Goal: Communication & Community: Answer question/provide support

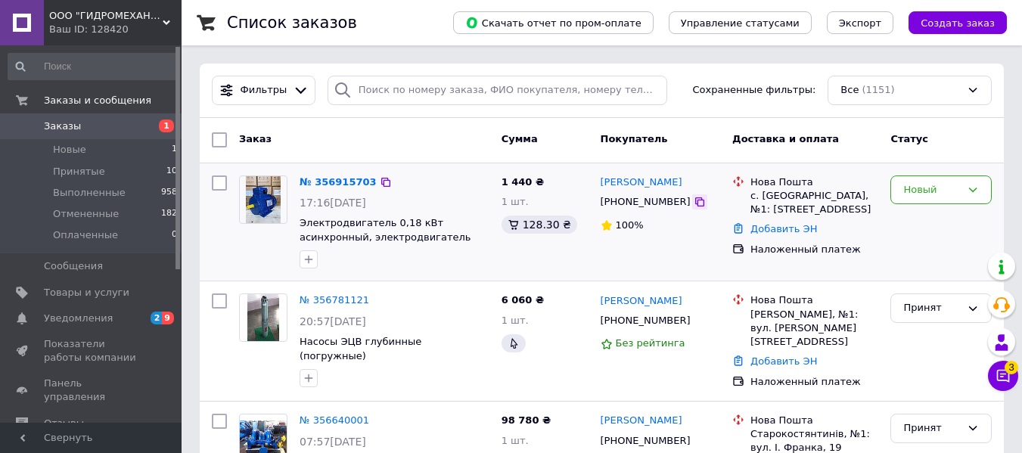
click at [694, 203] on icon at bounding box center [700, 202] width 12 height 12
click at [1009, 380] on icon at bounding box center [1003, 376] width 13 height 13
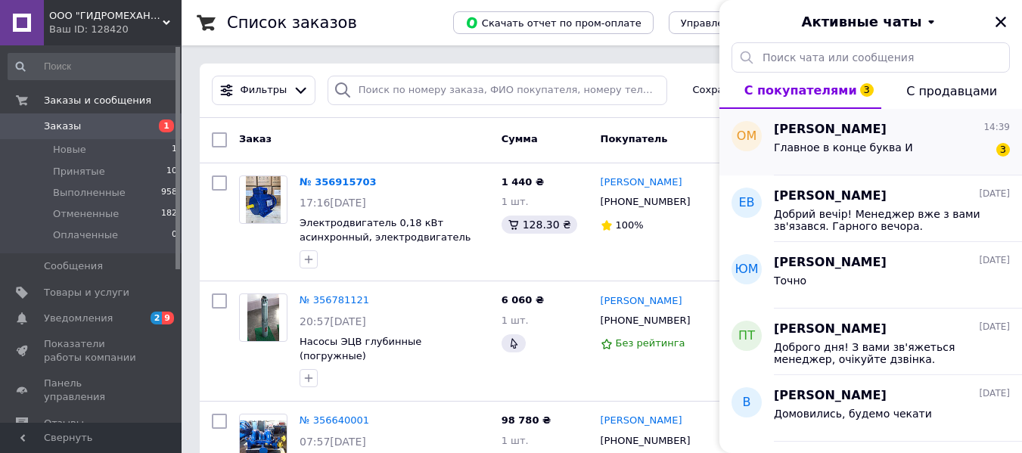
click at [916, 137] on div "[PERSON_NAME] 14:39" at bounding box center [892, 129] width 236 height 17
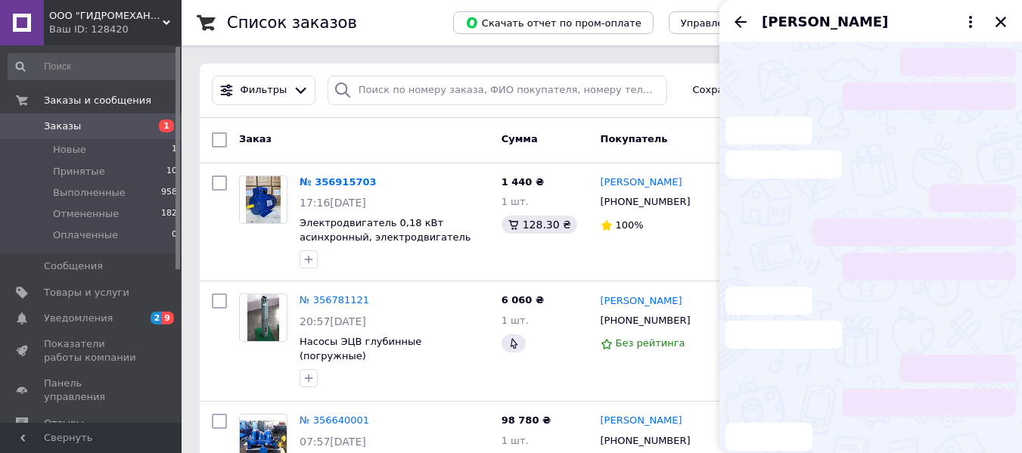
scroll to position [7, 0]
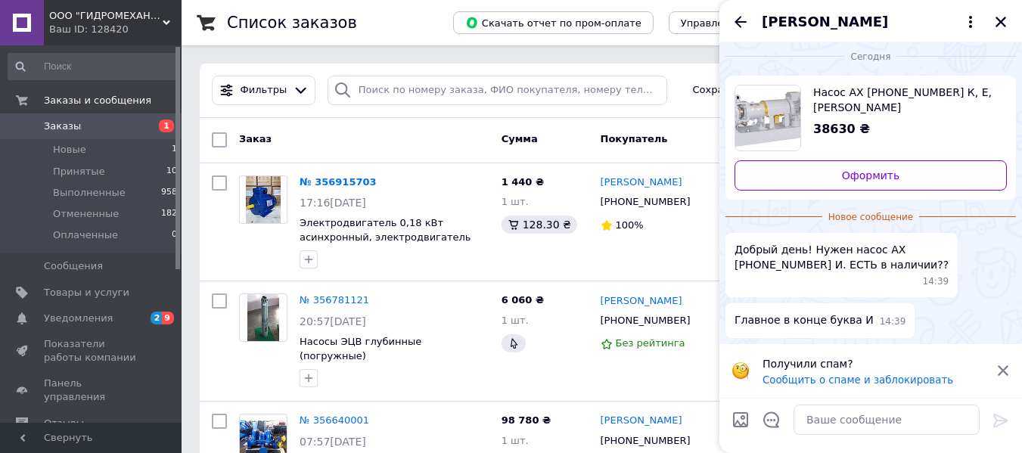
click at [954, 23] on button "[PERSON_NAME]" at bounding box center [871, 22] width 218 height 20
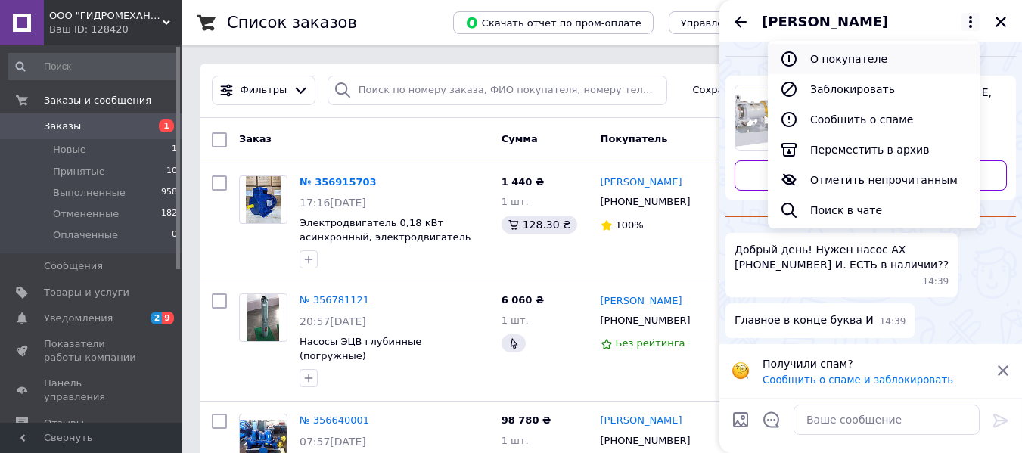
click at [868, 61] on button "О покупателе" at bounding box center [874, 59] width 212 height 30
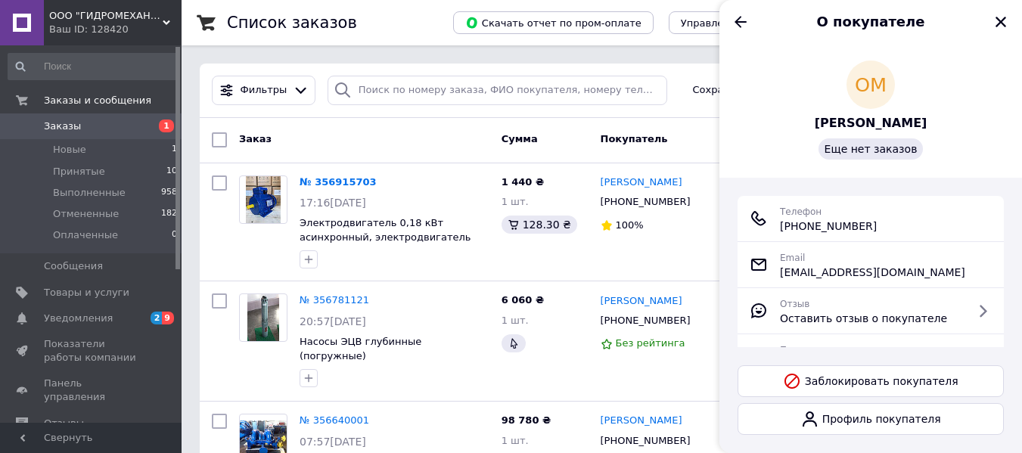
drag, startPoint x: 896, startPoint y: 222, endPoint x: 799, endPoint y: 226, distance: 97.0
click at [799, 226] on div "Телефон [PHONE_NUMBER]" at bounding box center [871, 219] width 242 height 30
copy span "[PHONE_NUMBER]"
click at [738, 33] on div "О покупателе" at bounding box center [871, 21] width 303 height 42
click at [738, 25] on icon "Назад" at bounding box center [741, 22] width 18 height 18
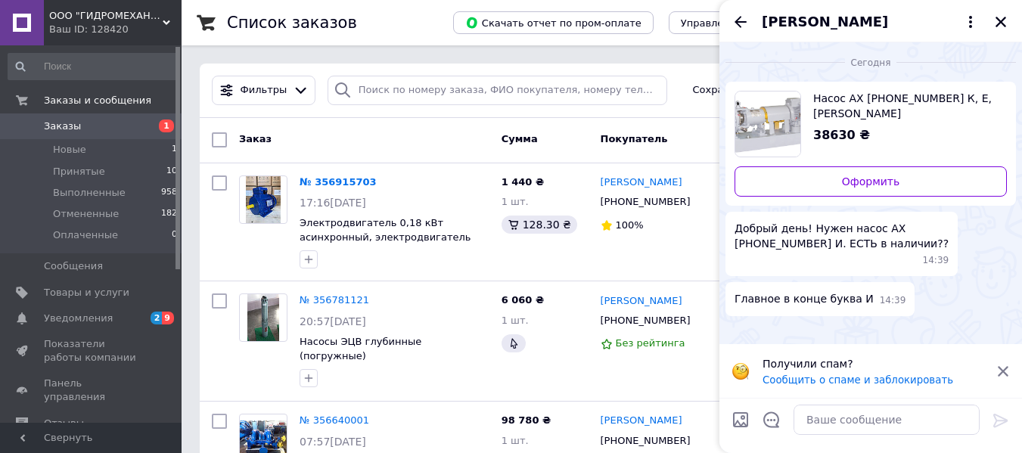
click at [1006, 366] on icon at bounding box center [1004, 372] width 14 height 14
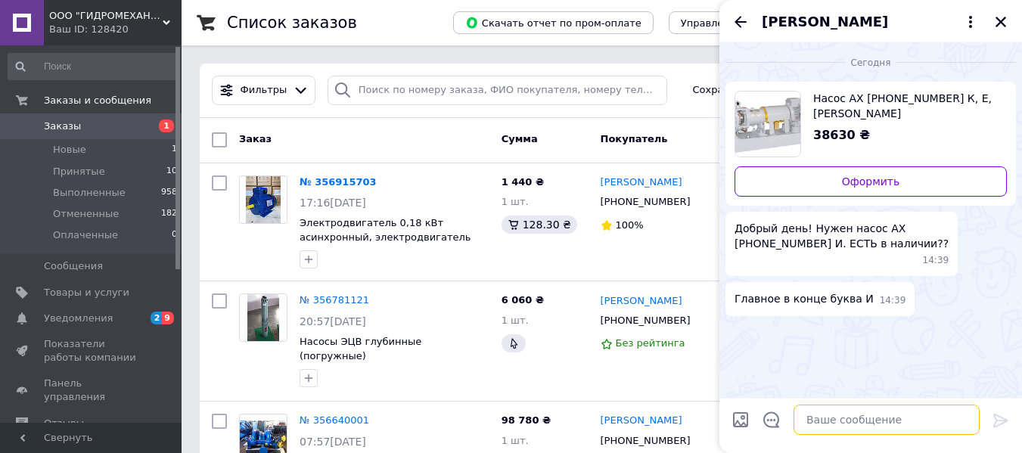
click at [854, 431] on textarea at bounding box center [887, 420] width 186 height 30
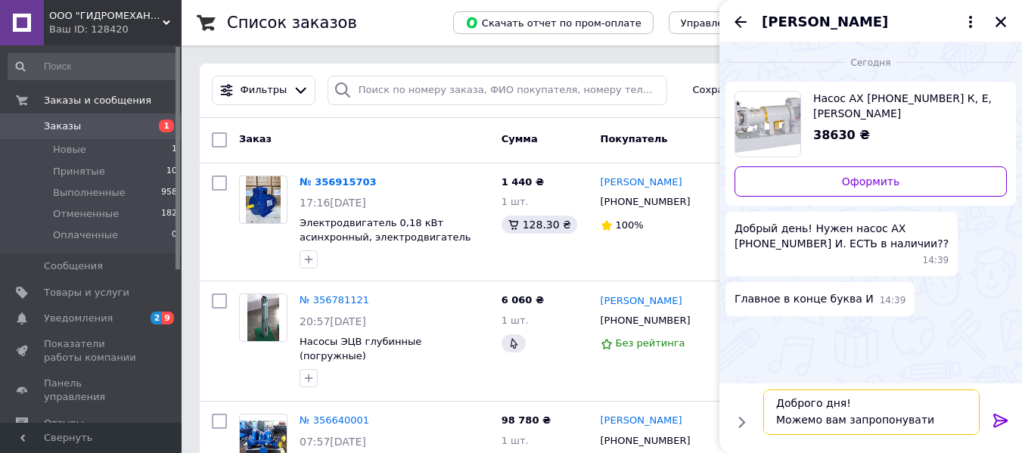
scroll to position [0, 0]
drag, startPoint x: 931, startPoint y: 419, endPoint x: 741, endPoint y: 422, distance: 189.9
click at [741, 422] on div "Доброго дня! Можемо вам запропонувати Доброго дня! Можемо вам запропонувати" at bounding box center [871, 413] width 291 height 58
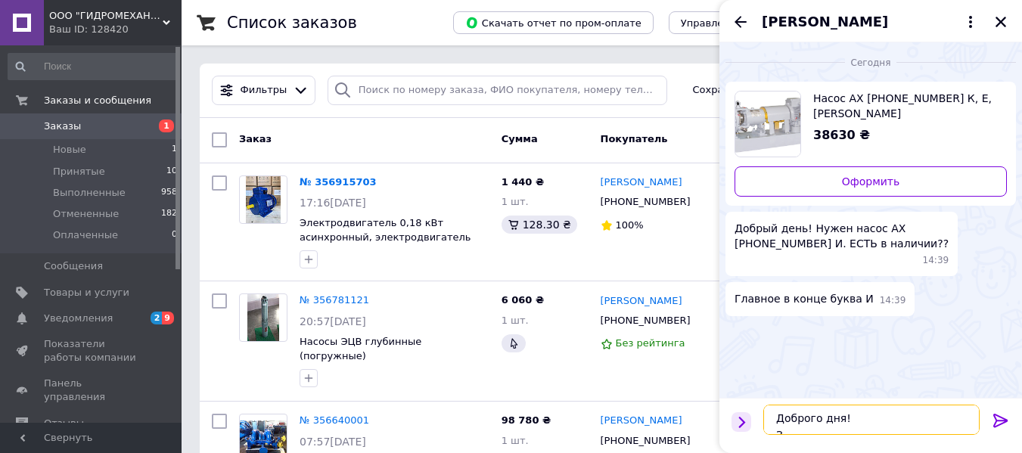
scroll to position [9, 0]
type textarea "Доброго дня! З вами"
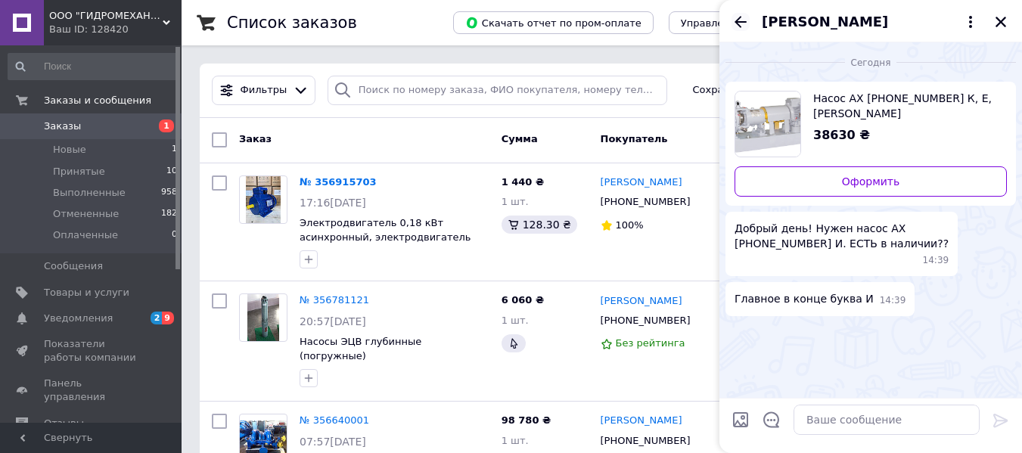
click at [740, 13] on icon "Назад" at bounding box center [741, 22] width 18 height 18
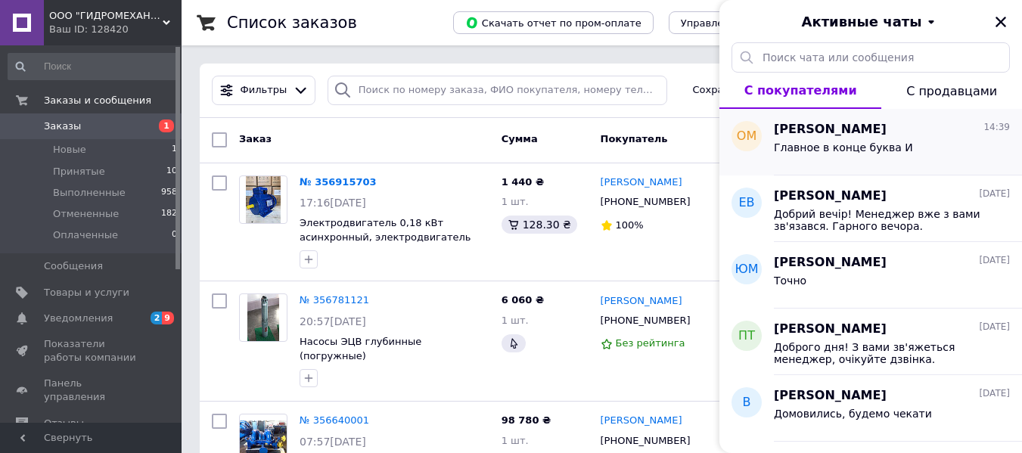
drag, startPoint x: 840, startPoint y: 156, endPoint x: 909, endPoint y: 161, distance: 69.1
click at [909, 161] on div "Главное в конце буква И" at bounding box center [892, 150] width 236 height 24
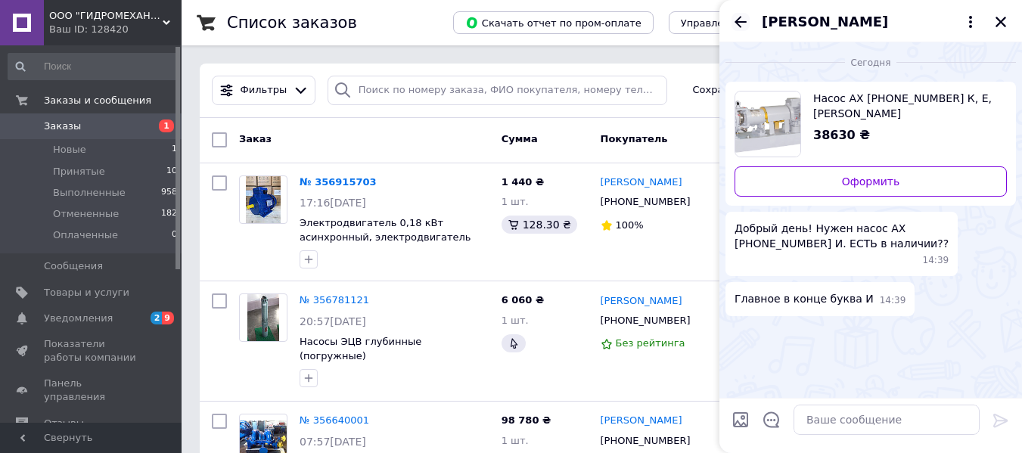
click at [733, 21] on icon "Назад" at bounding box center [741, 22] width 18 height 18
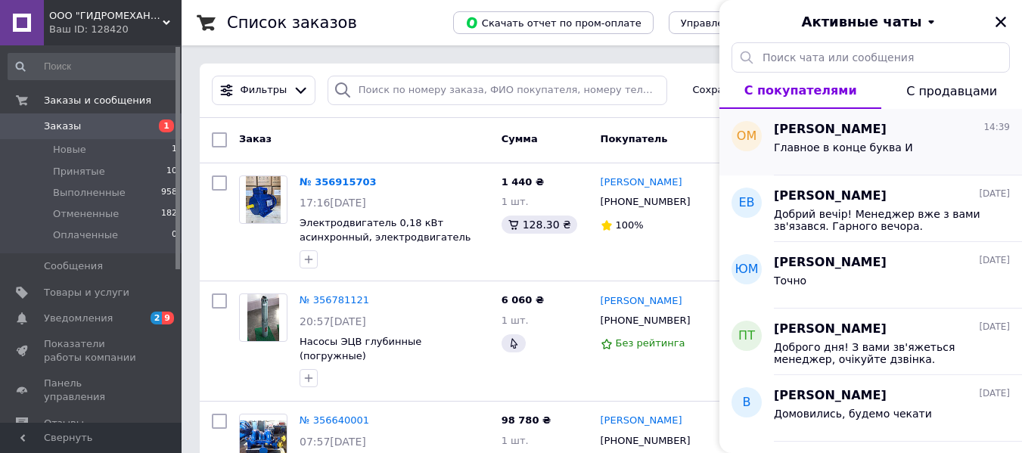
click at [846, 129] on span "[PERSON_NAME]" at bounding box center [830, 129] width 113 height 17
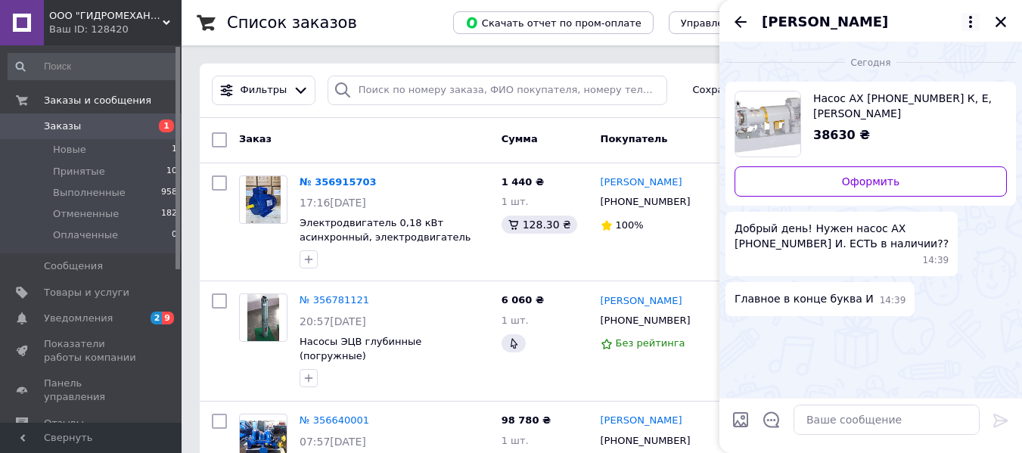
click at [965, 26] on icon at bounding box center [971, 22] width 18 height 18
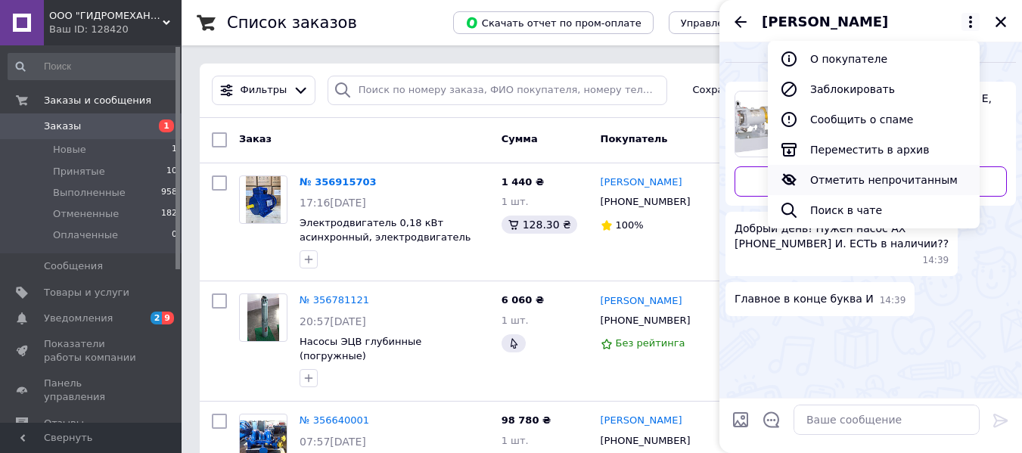
click at [853, 176] on button "Отметить непрочитанным" at bounding box center [874, 180] width 212 height 30
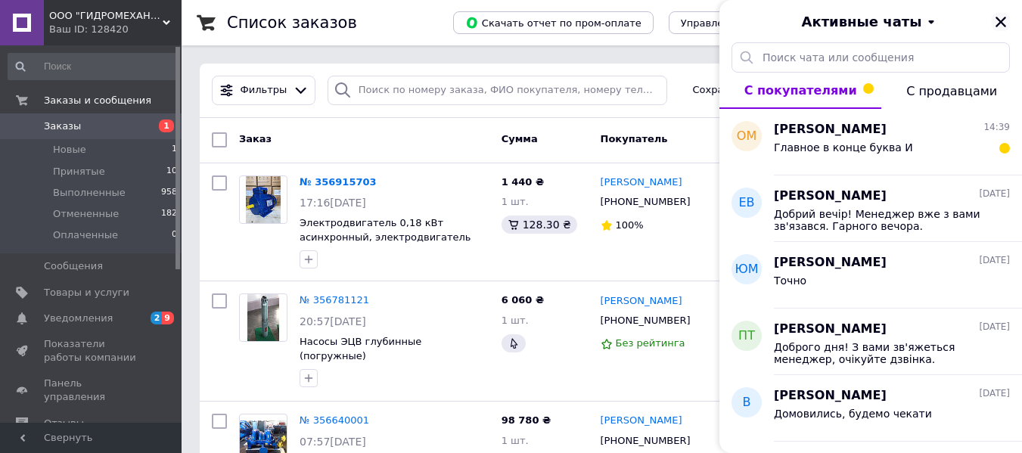
click at [998, 18] on icon "Закрыть" at bounding box center [1001, 22] width 11 height 11
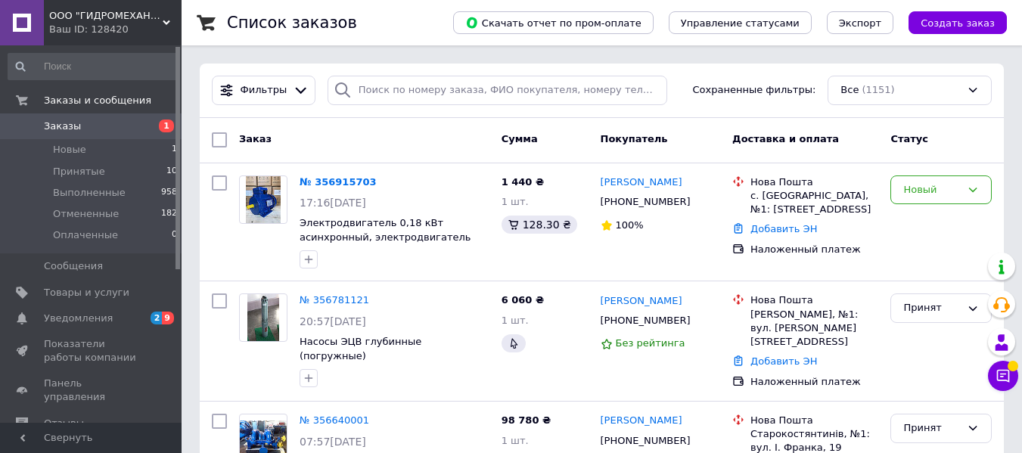
drag, startPoint x: 128, startPoint y: 15, endPoint x: 104, endPoint y: 79, distance: 68.7
click at [126, 15] on span "ООО "ГИДРОМЕХАНИКА"" at bounding box center [105, 16] width 113 height 14
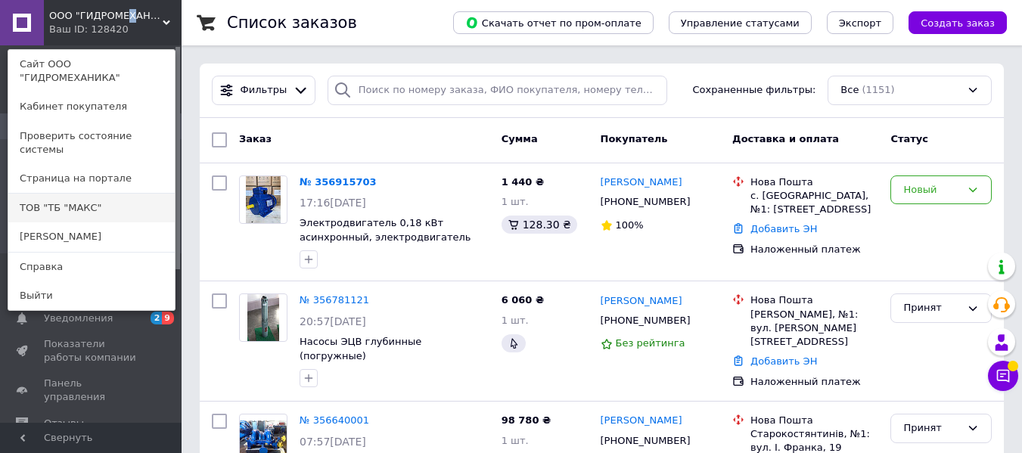
click at [84, 194] on link "ТОВ "ТБ "МАКС"" at bounding box center [91, 208] width 166 height 29
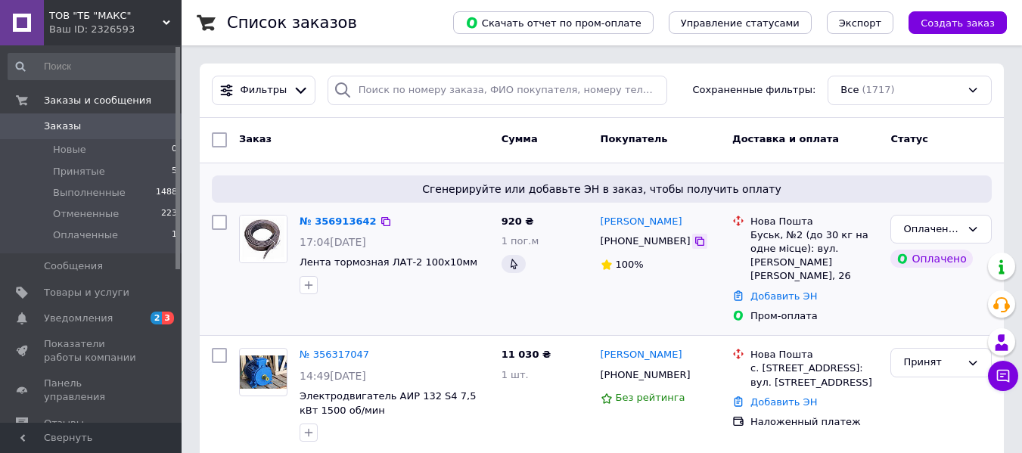
click at [694, 244] on icon at bounding box center [700, 241] width 12 height 12
click at [909, 227] on div "Оплаченный" at bounding box center [932, 230] width 58 height 16
click at [916, 259] on li "Принят" at bounding box center [941, 261] width 100 height 28
click at [82, 31] on div "Ваш ID: 2326593" at bounding box center [115, 30] width 132 height 14
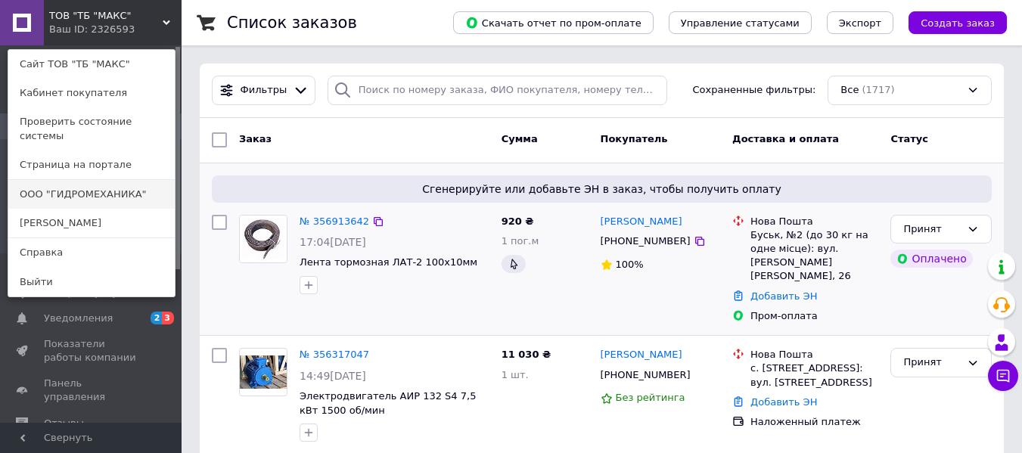
click at [82, 183] on link "ООО "ГИДРОМЕХАНИКА"" at bounding box center [91, 194] width 166 height 29
